Goal: Information Seeking & Learning: Learn about a topic

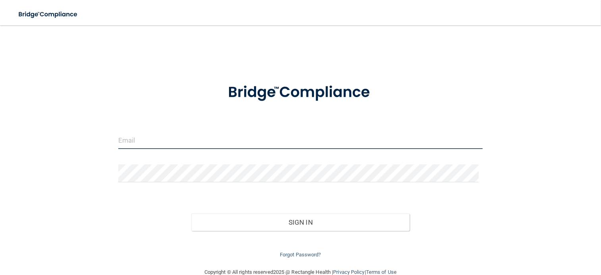
click at [152, 144] on input "email" at bounding box center [300, 140] width 364 height 18
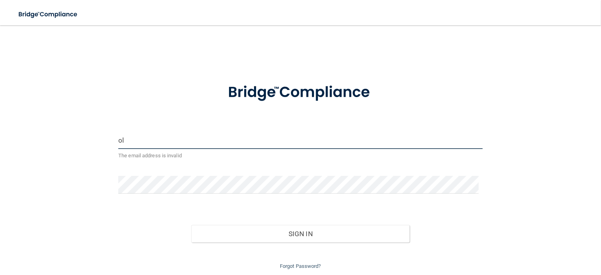
type input "[EMAIL_ADDRESS][DOMAIN_NAME]"
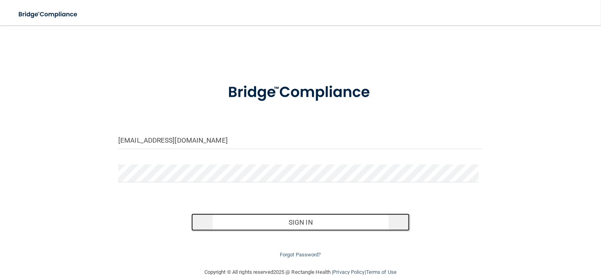
click at [257, 221] on button "Sign In" at bounding box center [300, 222] width 219 height 17
click at [296, 221] on button "Sign In" at bounding box center [300, 222] width 219 height 17
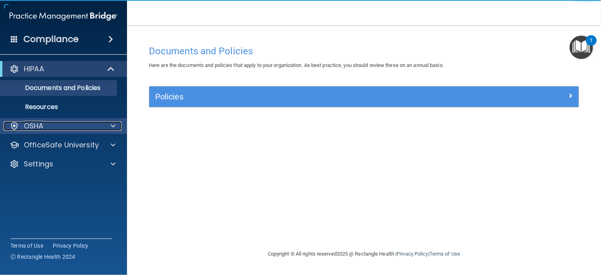
click at [85, 123] on div "OSHA" at bounding box center [53, 126] width 98 height 10
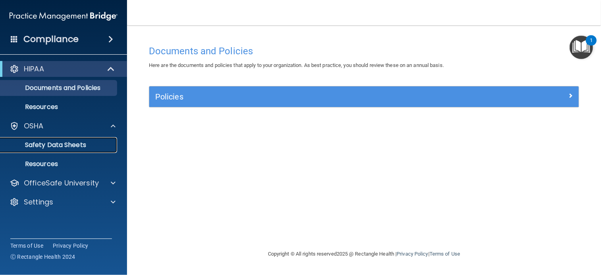
click at [74, 150] on link "Safety Data Sheets" at bounding box center [54, 145] width 125 height 16
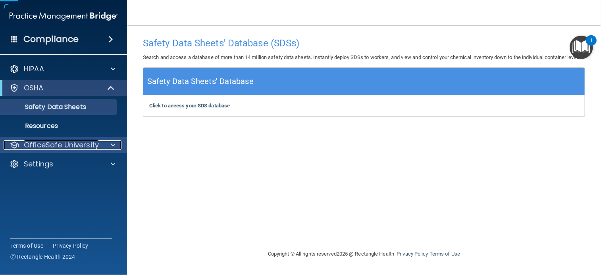
click at [71, 145] on p "OfficeSafe University" at bounding box center [61, 145] width 75 height 10
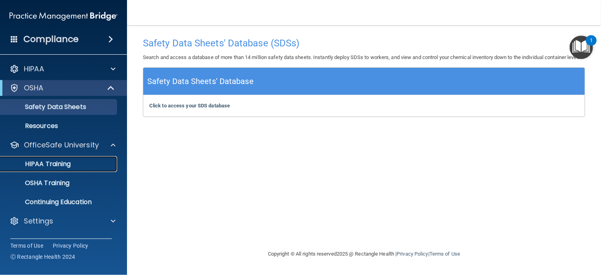
click at [65, 166] on p "HIPAA Training" at bounding box center [37, 164] width 65 height 8
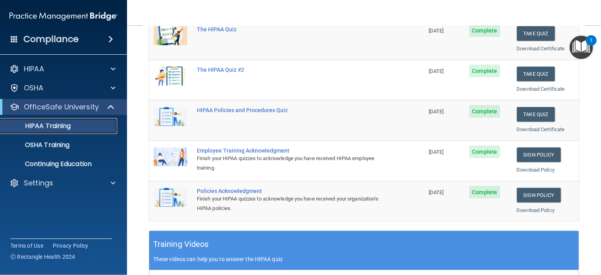
scroll to position [121, 0]
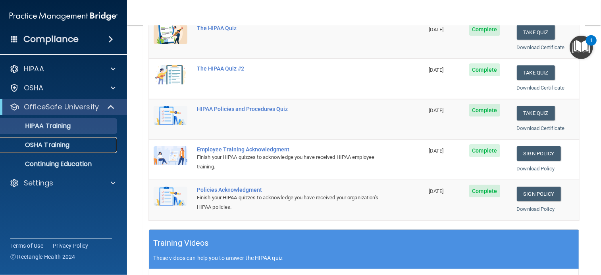
click at [69, 143] on p "OSHA Training" at bounding box center [37, 145] width 64 height 8
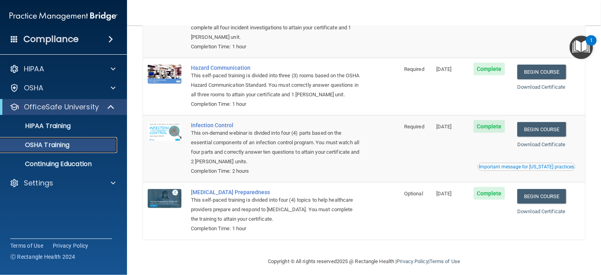
scroll to position [97, 0]
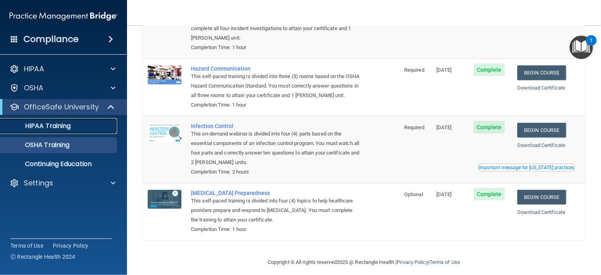
click at [74, 125] on div "HIPAA Training" at bounding box center [59, 126] width 108 height 8
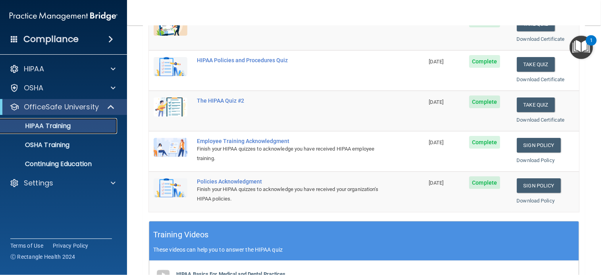
scroll to position [130, 0]
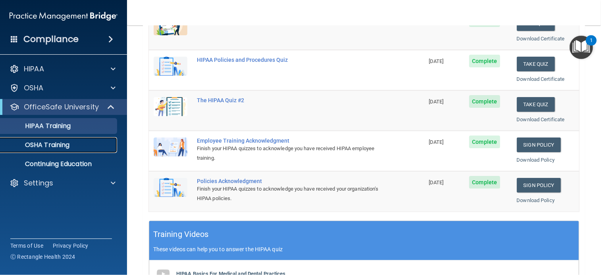
click at [81, 139] on link "OSHA Training" at bounding box center [54, 145] width 125 height 16
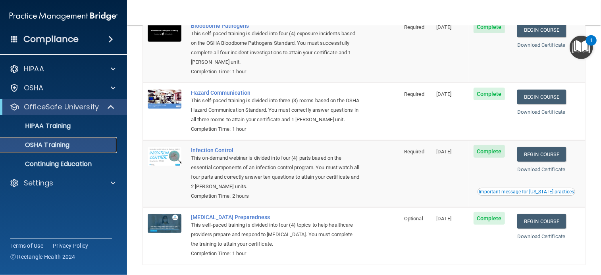
scroll to position [104, 0]
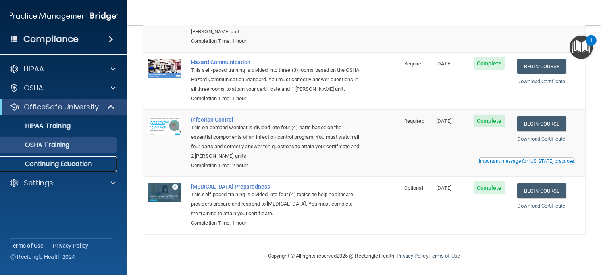
click at [105, 166] on p "Continuing Education" at bounding box center [59, 164] width 108 height 8
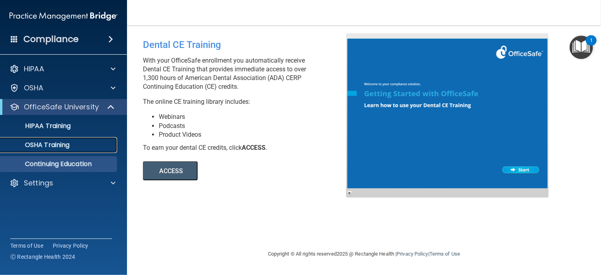
click at [69, 152] on link "OSHA Training" at bounding box center [54, 145] width 125 height 16
